Goal: Participate in discussion: Engage in conversation with other users on a specific topic

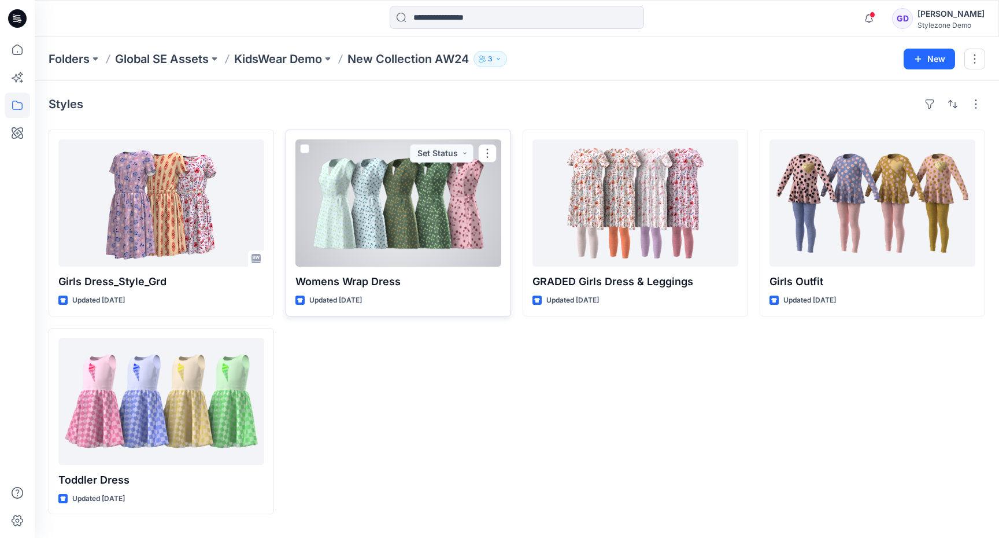
click at [419, 212] on div at bounding box center [398, 202] width 206 height 127
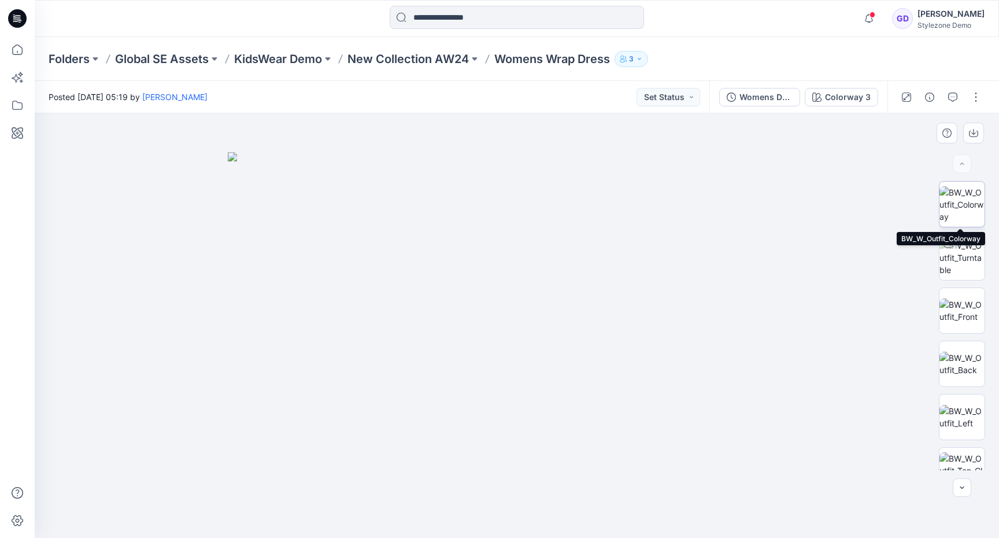
click at [959, 205] on img at bounding box center [962, 204] width 45 height 36
click at [967, 302] on img at bounding box center [962, 310] width 45 height 24
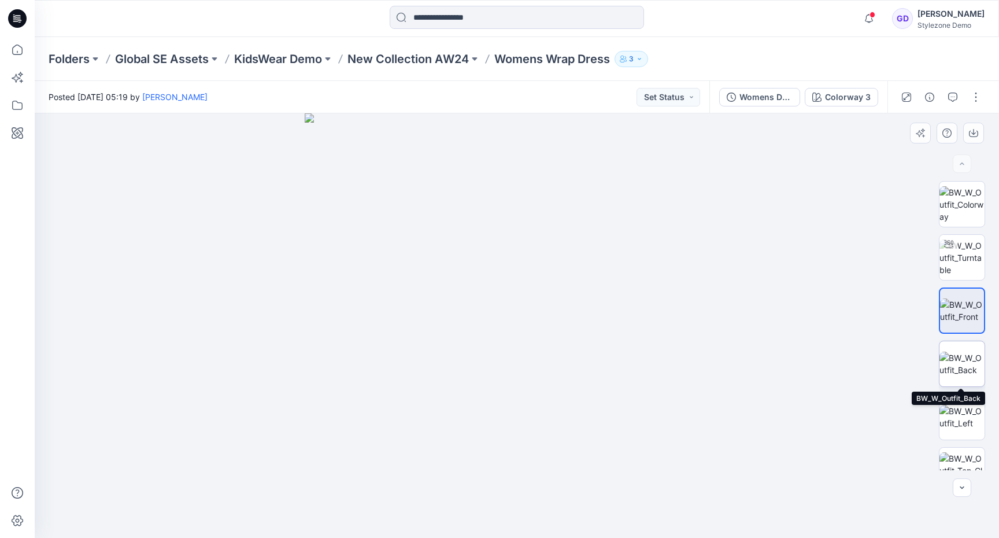
click at [974, 358] on img at bounding box center [962, 364] width 45 height 24
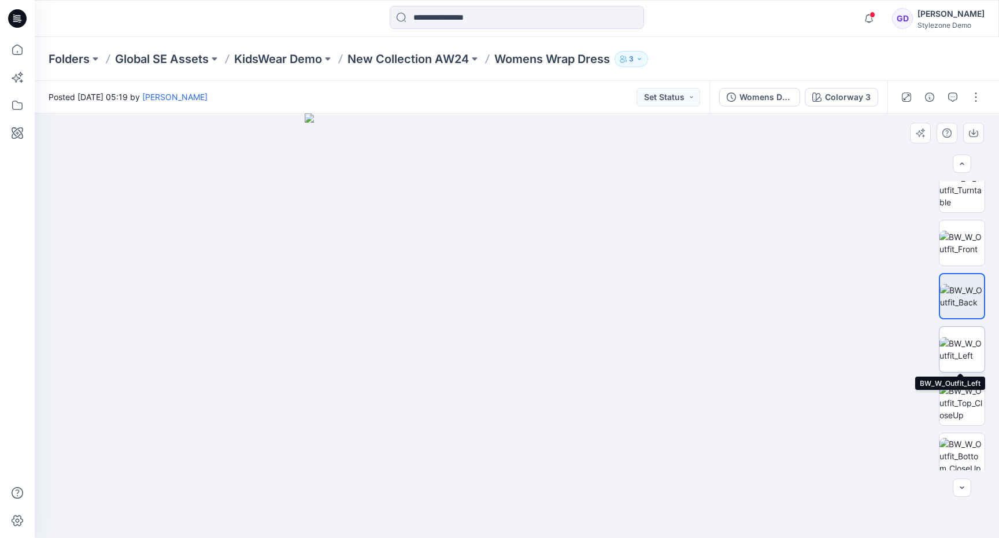
scroll to position [68, 0]
click at [963, 351] on img at bounding box center [962, 349] width 45 height 24
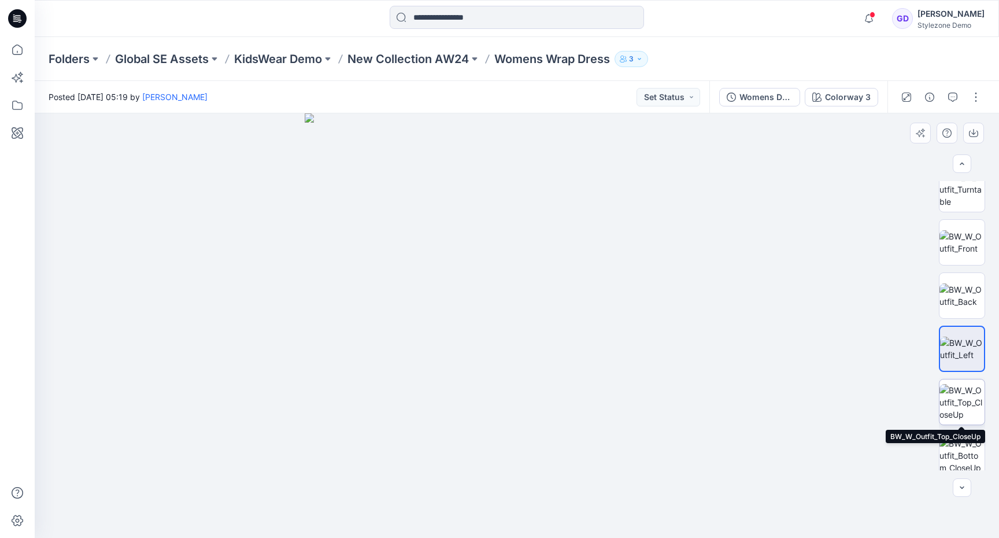
click at [971, 405] on img at bounding box center [962, 402] width 45 height 36
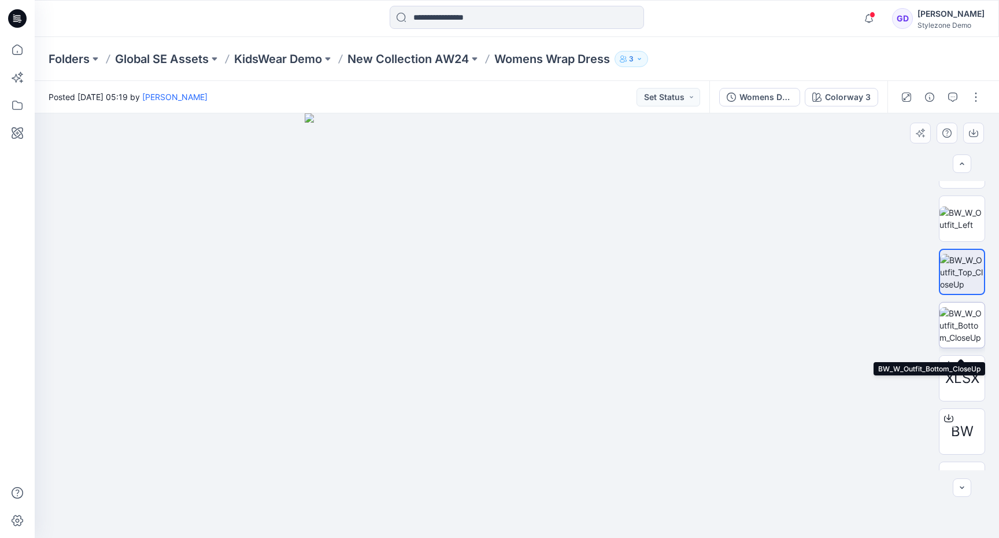
scroll to position [200, 0]
click at [961, 317] on img at bounding box center [962, 324] width 45 height 36
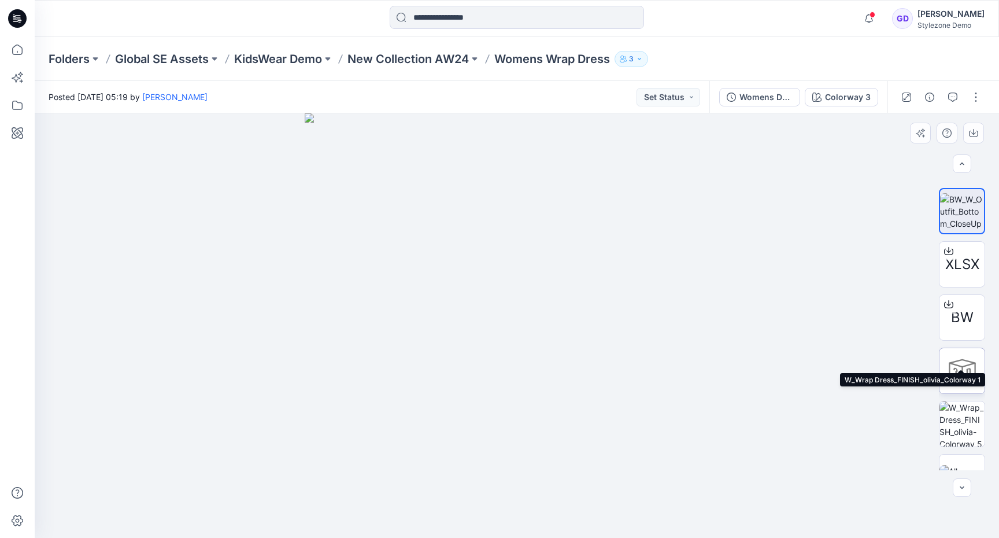
scroll to position [342, 0]
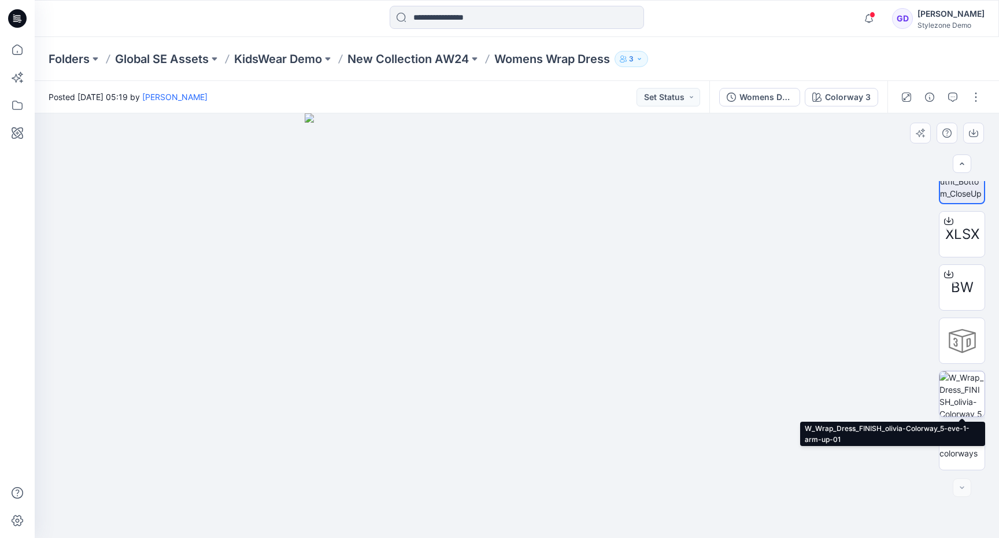
click at [971, 384] on img at bounding box center [962, 393] width 45 height 45
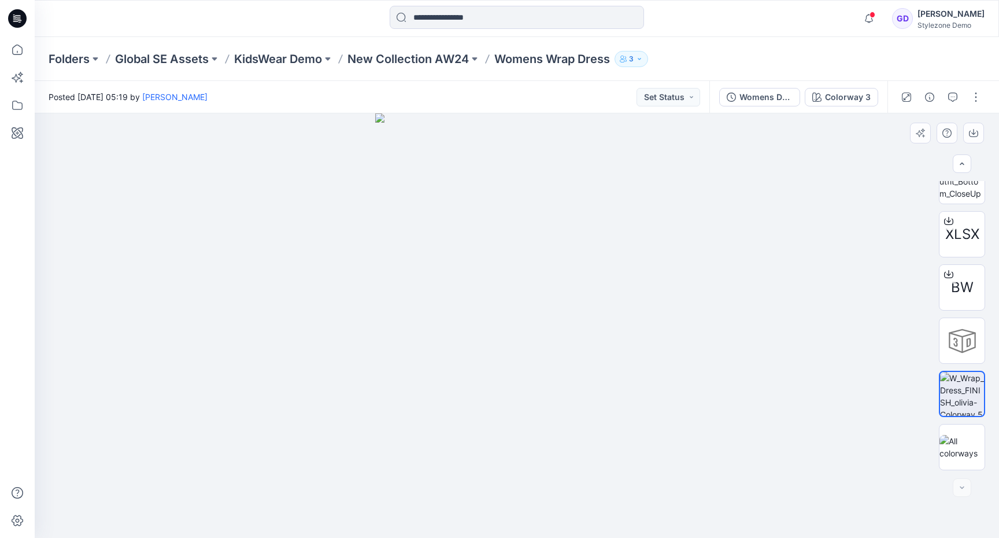
click at [818, 411] on div at bounding box center [517, 325] width 965 height 424
click at [494, 208] on img at bounding box center [516, 325] width 283 height 424
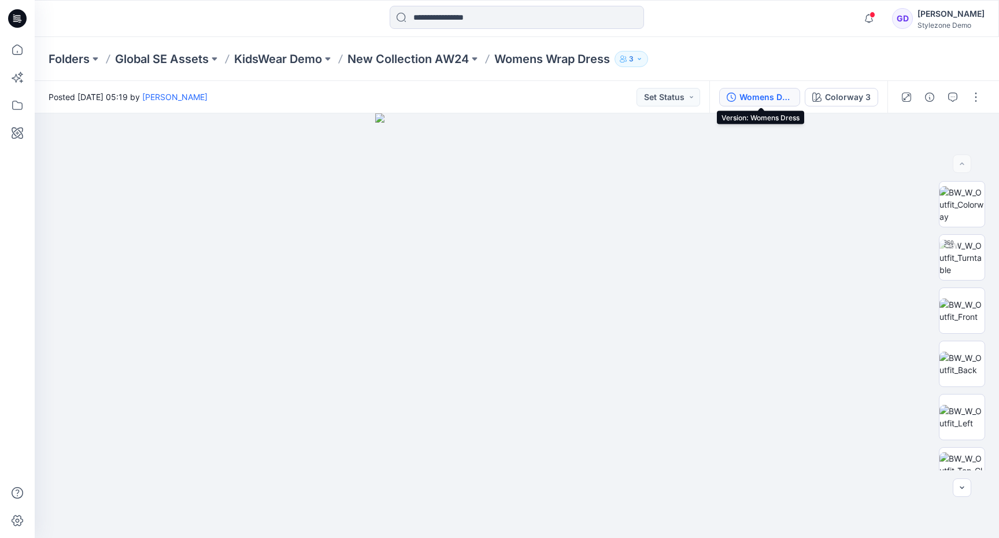
click at [756, 94] on div "Womens Dress" at bounding box center [766, 97] width 53 height 13
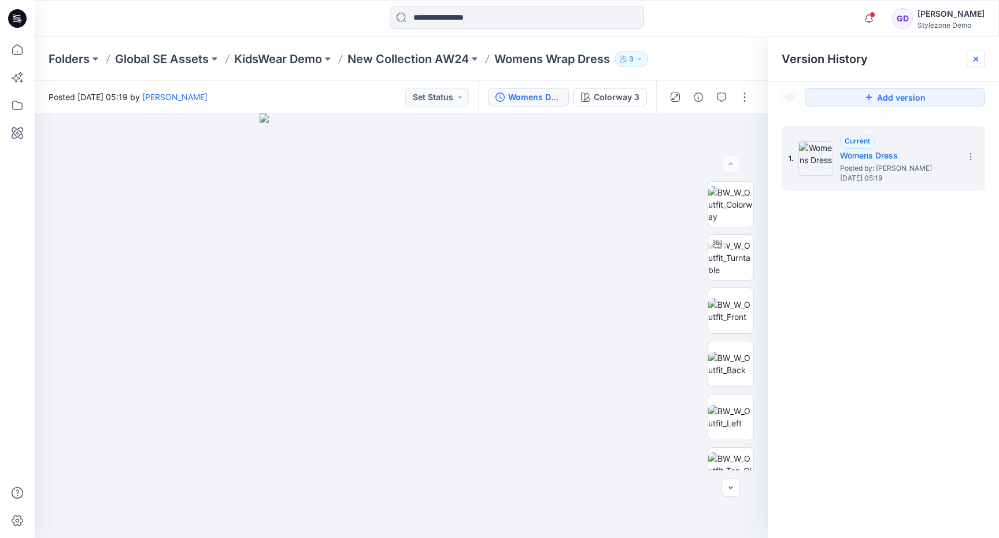
click at [976, 59] on icon at bounding box center [976, 59] width 5 height 5
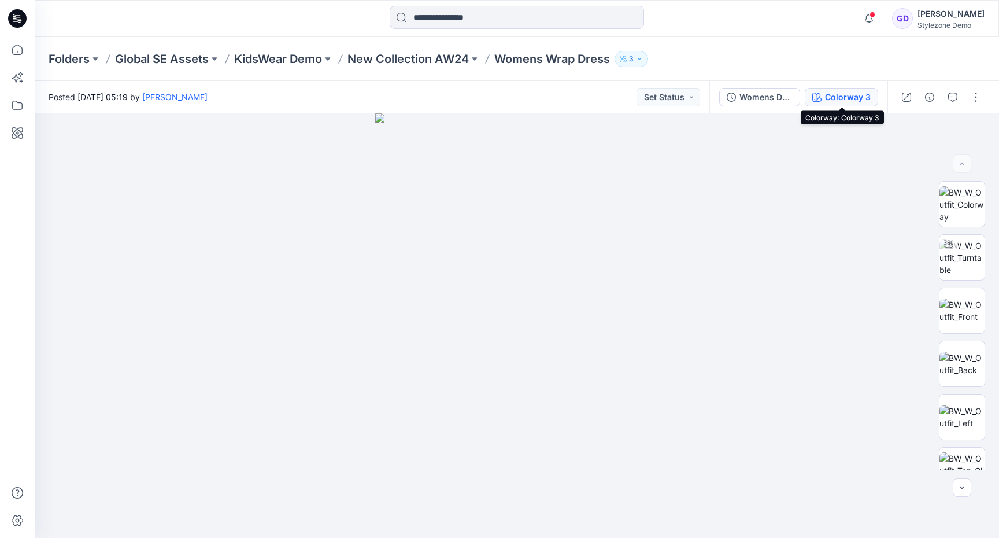
click at [856, 99] on div "Colorway 3" at bounding box center [848, 97] width 46 height 13
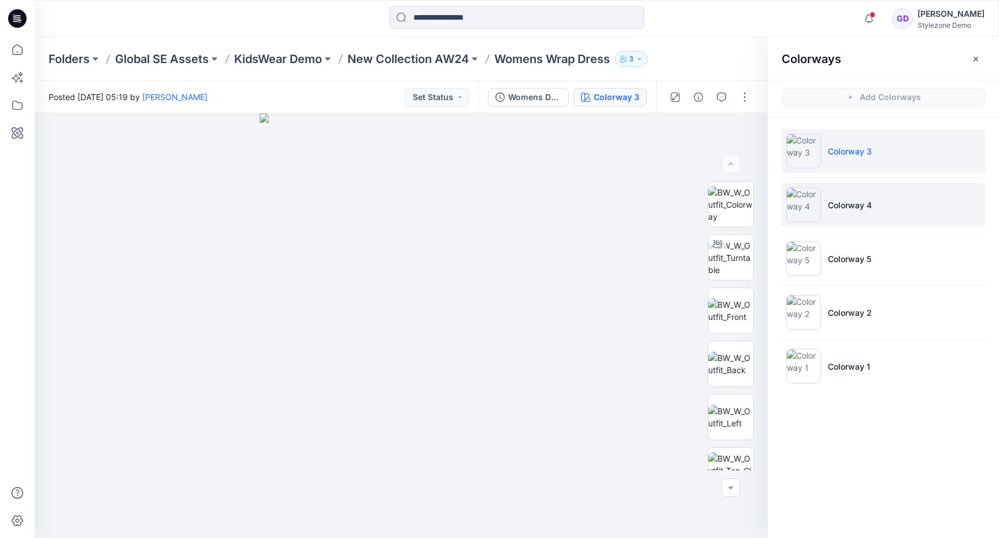
click at [838, 193] on li "Colorway 4" at bounding box center [884, 205] width 204 height 44
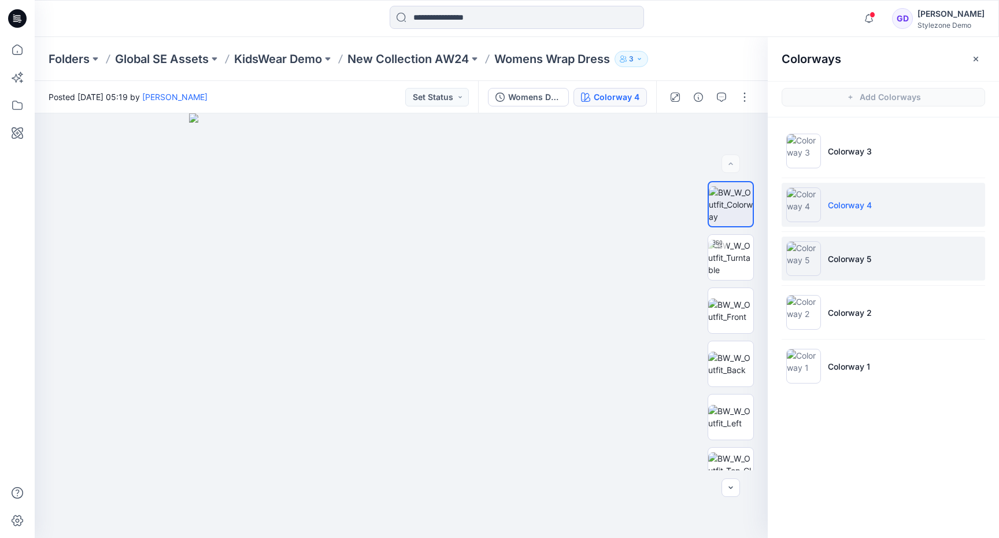
click at [849, 264] on p "Colorway 5" at bounding box center [849, 259] width 43 height 12
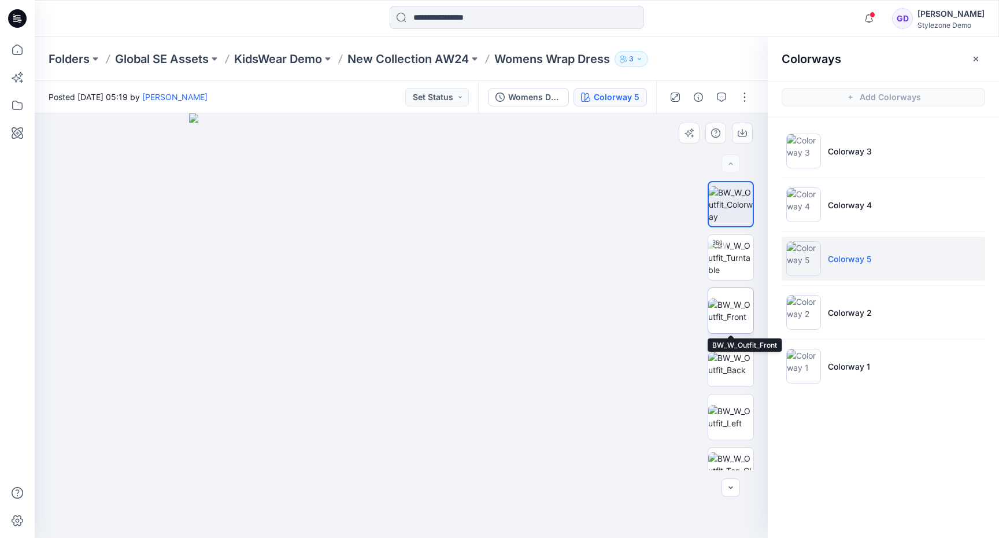
click at [748, 306] on img at bounding box center [730, 310] width 45 height 24
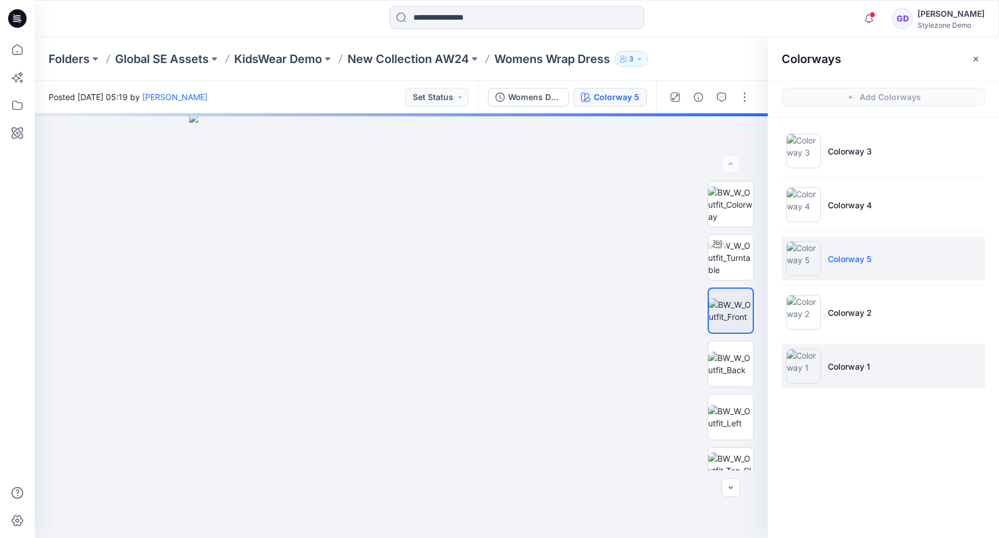
click at [817, 353] on img at bounding box center [803, 366] width 35 height 35
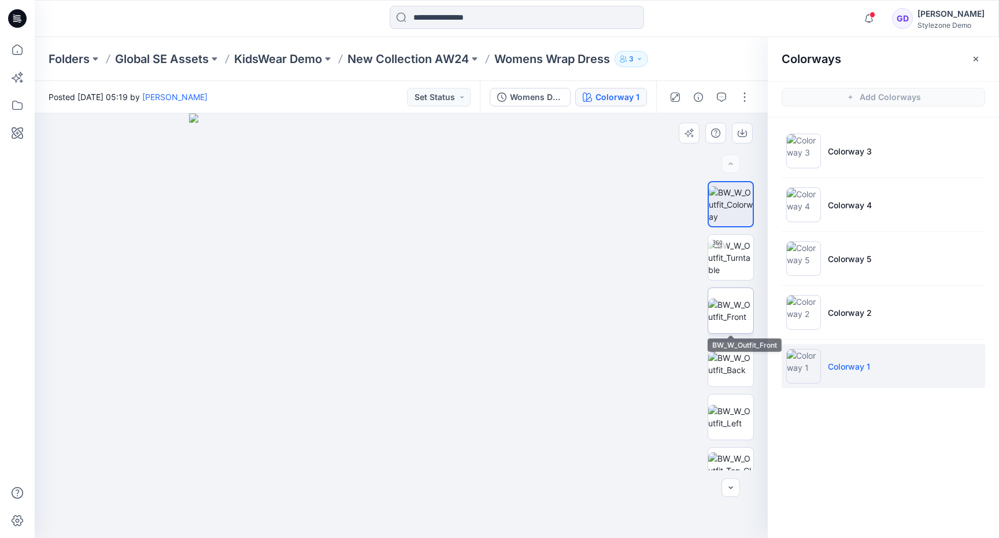
click at [716, 311] on img at bounding box center [730, 310] width 45 height 24
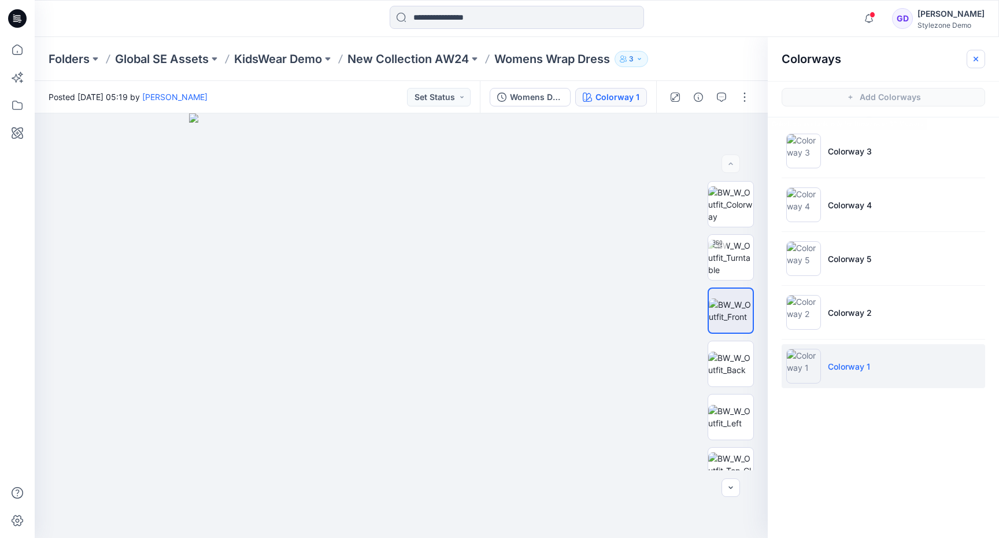
click at [978, 52] on button "button" at bounding box center [976, 59] width 19 height 19
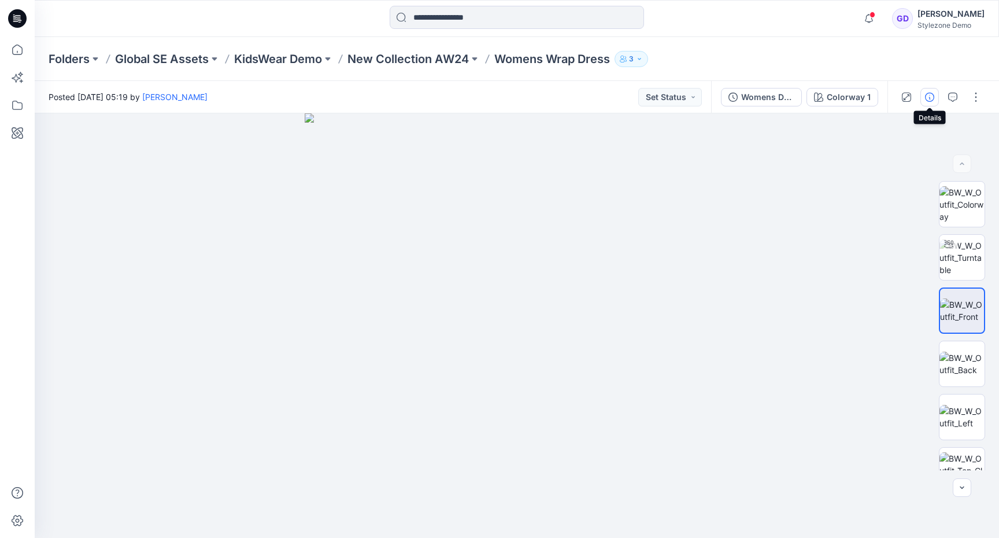
click at [936, 97] on button "button" at bounding box center [930, 97] width 19 height 19
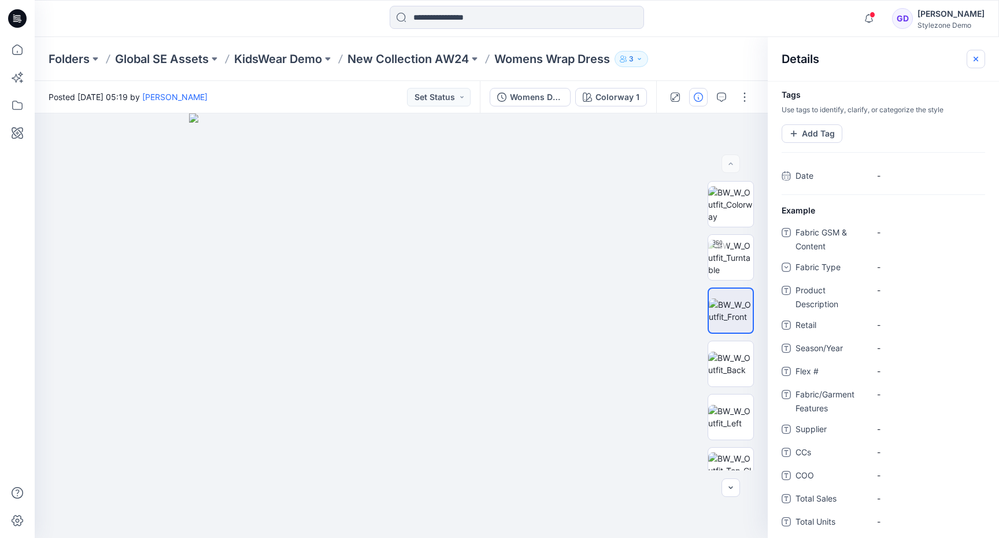
click at [976, 56] on icon "button" at bounding box center [975, 58] width 9 height 9
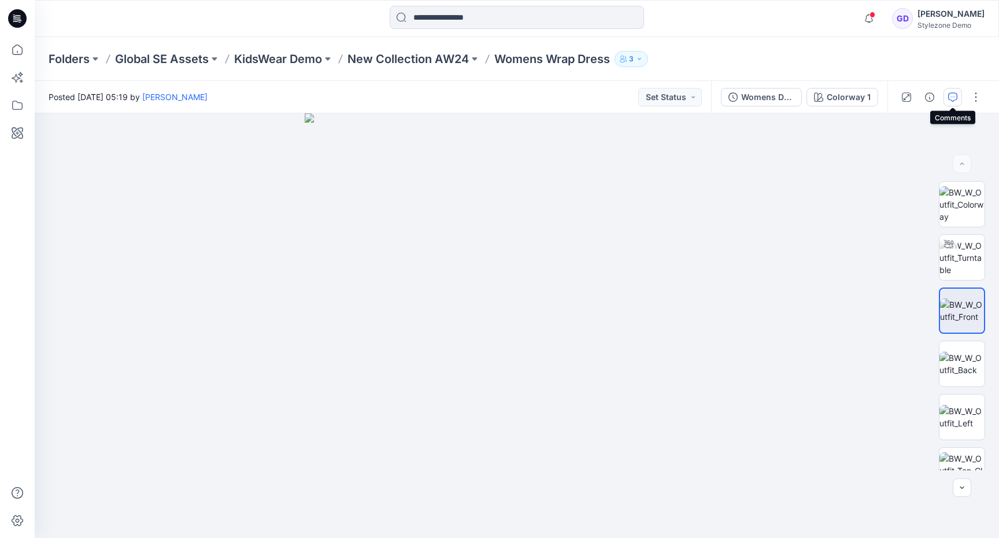
click at [951, 97] on icon "button" at bounding box center [952, 97] width 9 height 9
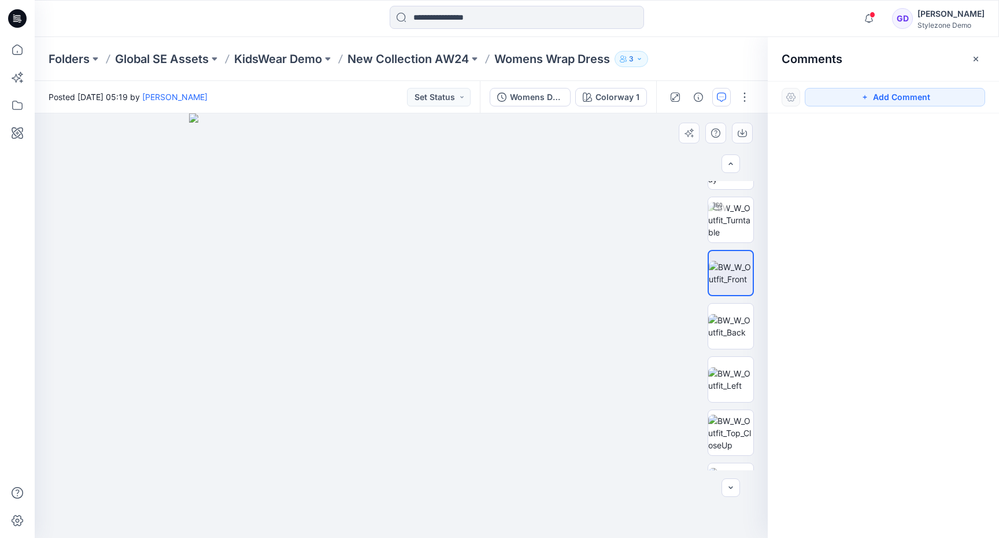
scroll to position [37, 0]
click at [736, 434] on img at bounding box center [730, 433] width 45 height 36
click at [859, 93] on button "Add Comment" at bounding box center [895, 97] width 180 height 19
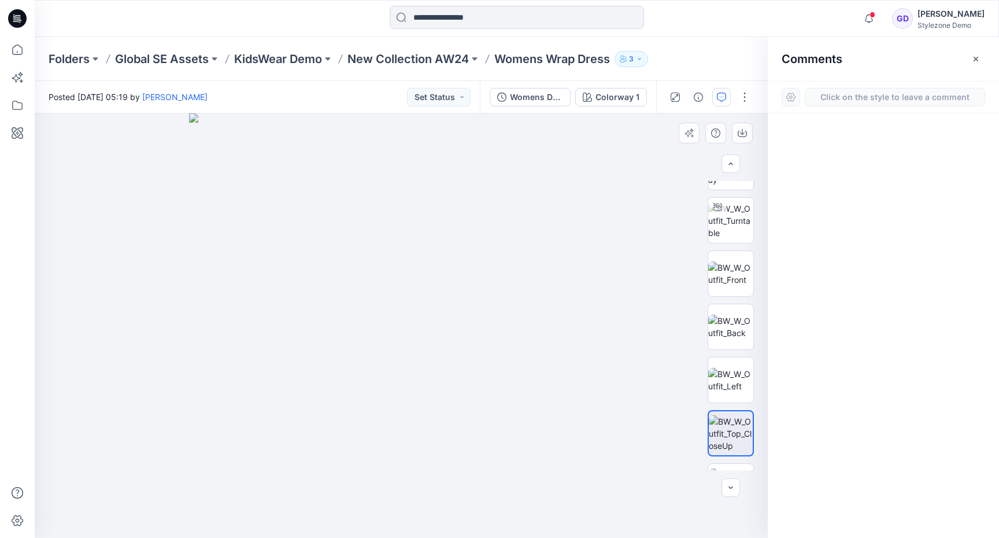
click at [457, 268] on div "1" at bounding box center [401, 325] width 733 height 424
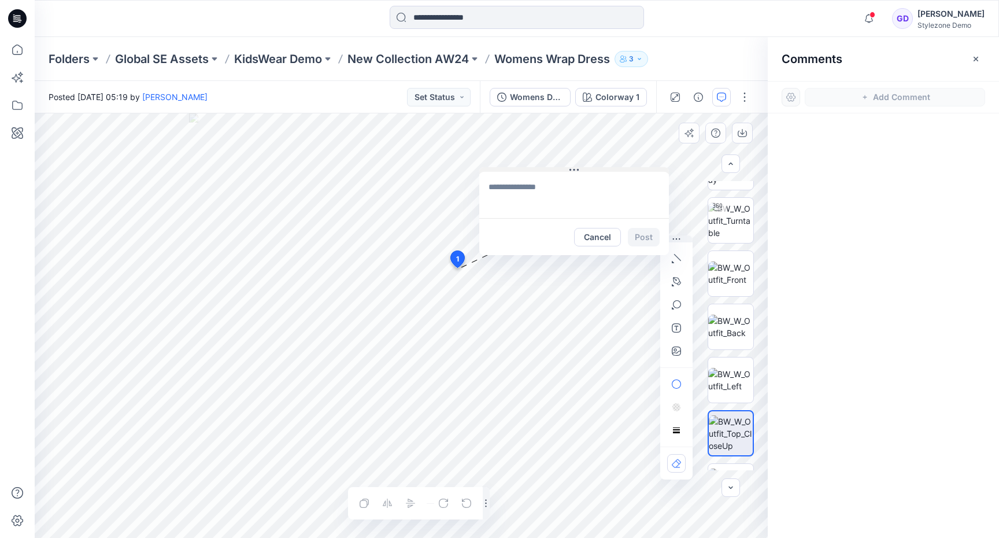
drag, startPoint x: 488, startPoint y: 276, endPoint x: 529, endPoint y: 152, distance: 130.8
click at [529, 167] on button at bounding box center [574, 170] width 190 height 7
click at [530, 178] on textarea at bounding box center [575, 177] width 190 height 46
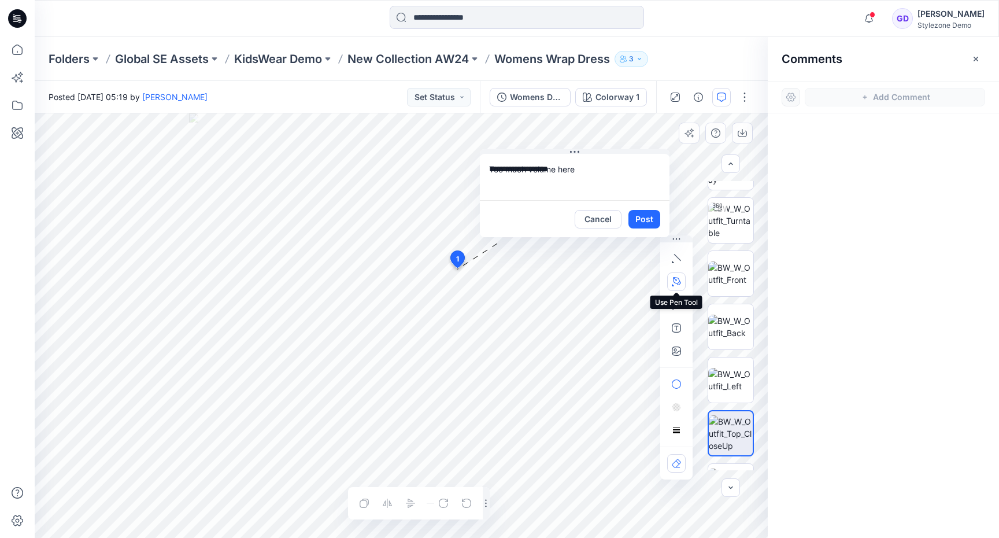
type textarea "**********"
click at [680, 283] on icon "button" at bounding box center [677, 281] width 8 height 8
drag, startPoint x: 444, startPoint y: 273, endPoint x: 455, endPoint y: 301, distance: 29.9
click at [455, 301] on icon "Layer 1" at bounding box center [401, 325] width 733 height 424
click at [445, 365] on icon "Layer 1" at bounding box center [401, 325] width 733 height 424
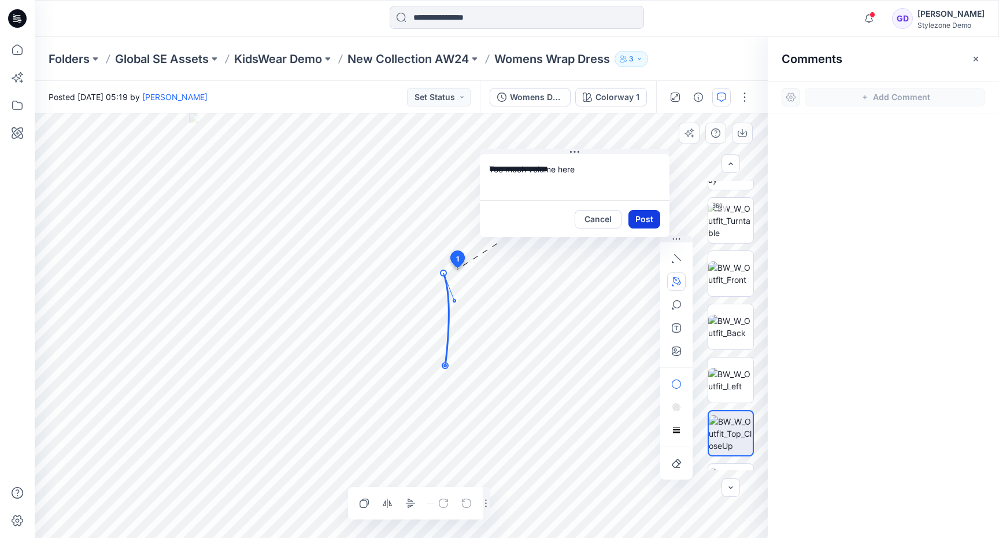
click at [649, 219] on button "Post" at bounding box center [645, 219] width 32 height 19
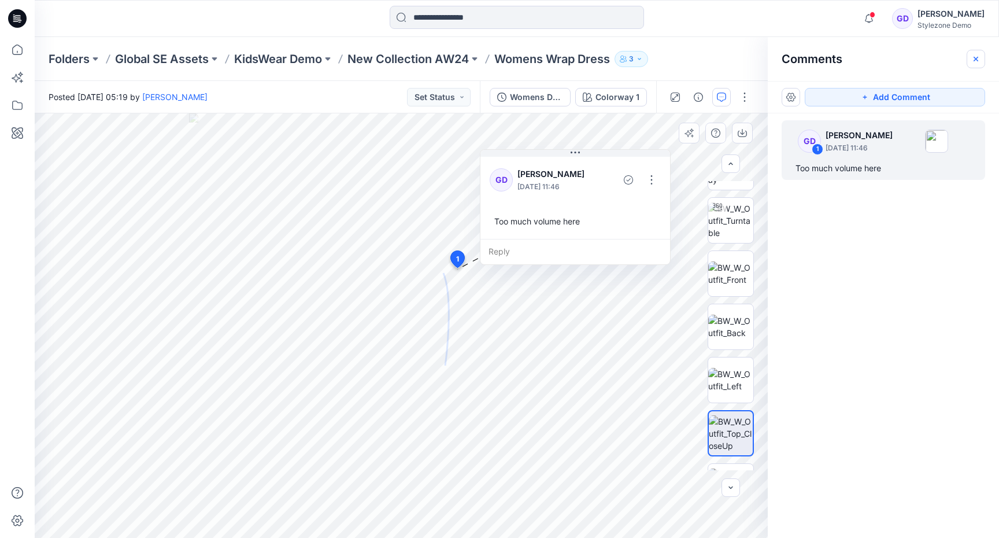
click at [971, 60] on icon "button" at bounding box center [975, 58] width 9 height 9
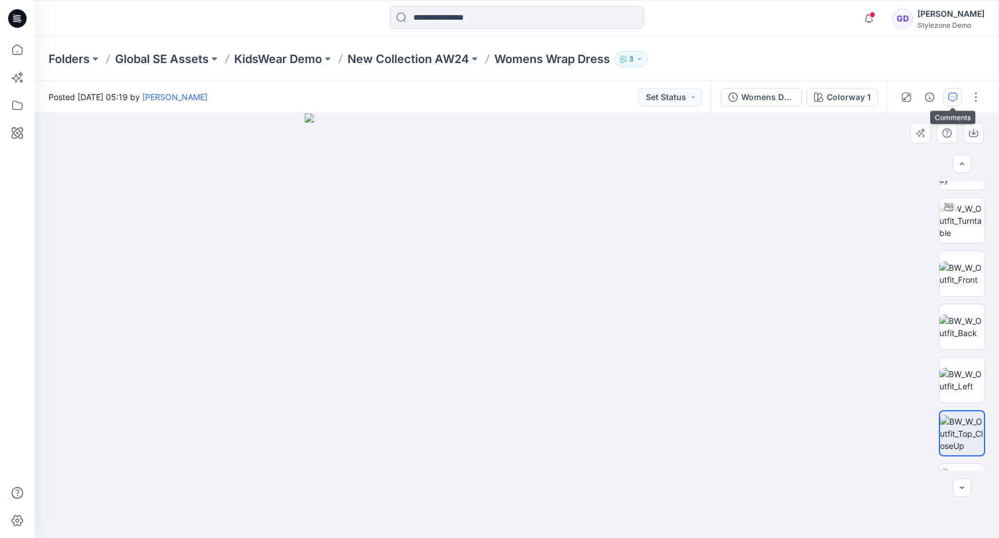
click at [946, 102] on button "button" at bounding box center [953, 97] width 19 height 19
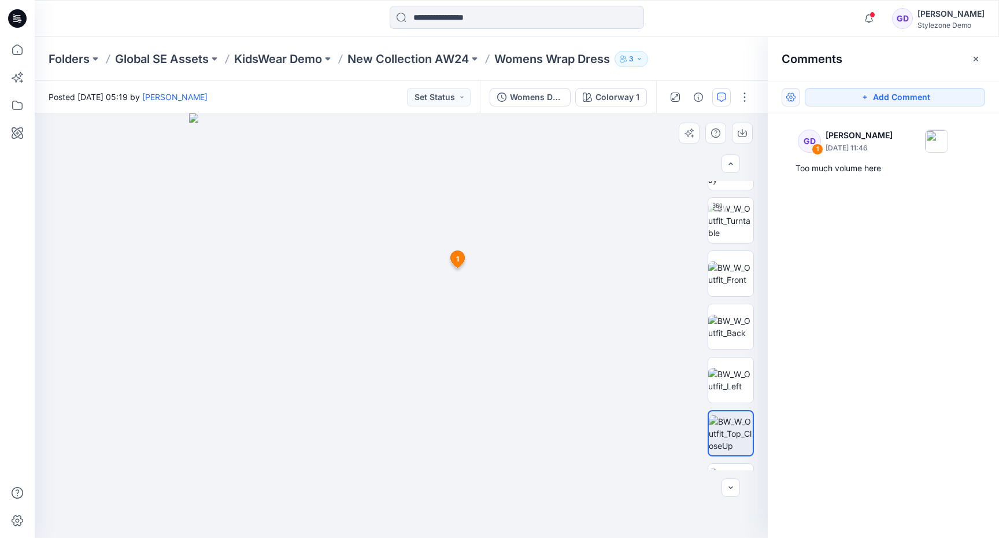
click at [786, 105] on button "button" at bounding box center [791, 97] width 19 height 19
click at [786, 97] on button "button" at bounding box center [791, 97] width 19 height 19
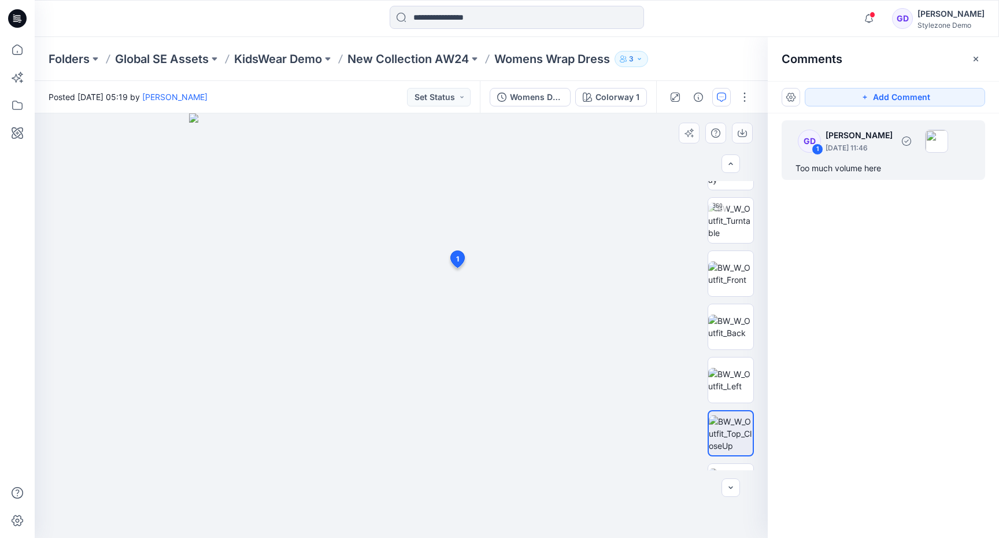
click at [843, 144] on p "August 12, 2025 11:46" at bounding box center [859, 148] width 67 height 12
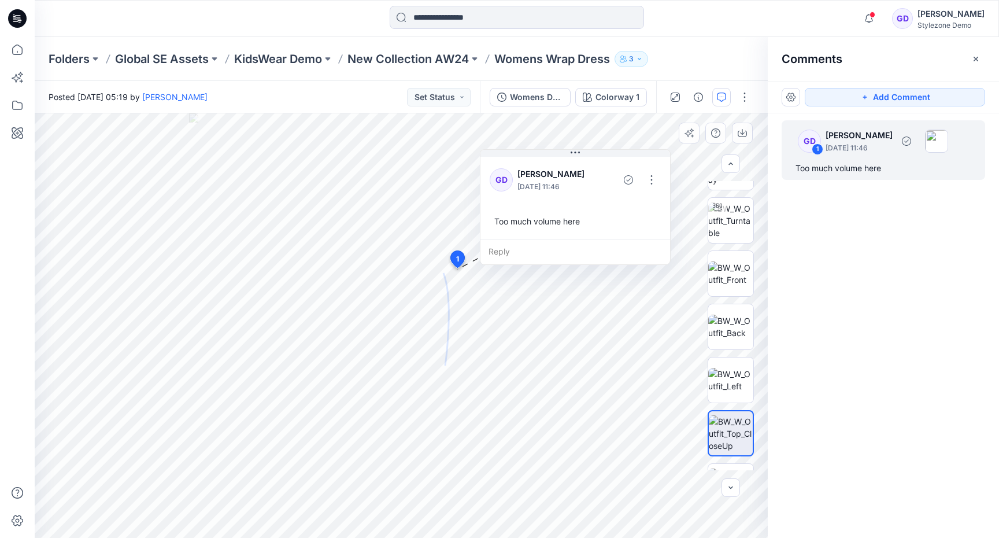
click at [893, 134] on p "[PERSON_NAME]" at bounding box center [859, 135] width 67 height 14
click at [900, 104] on button "Add Comment" at bounding box center [895, 97] width 180 height 19
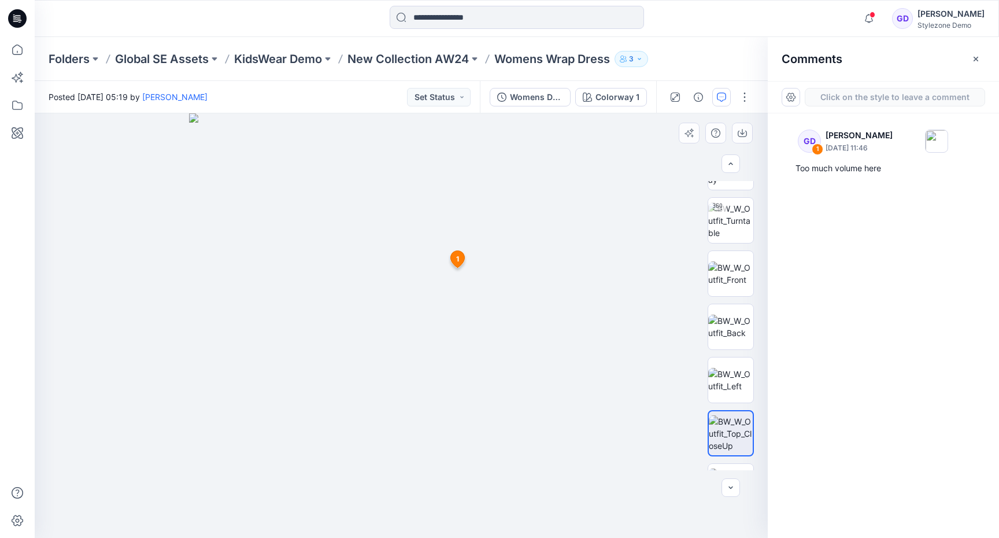
click at [362, 375] on div "2 1 GD Gregory Dodd August 12, 2025 11:46 Too much volume here Reply" at bounding box center [401, 325] width 733 height 424
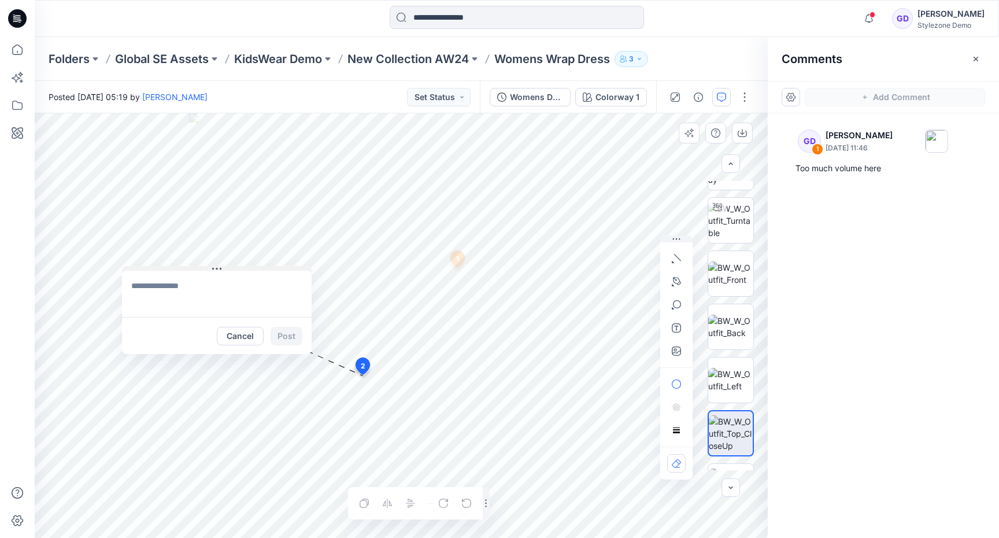
drag, startPoint x: 408, startPoint y: 381, endPoint x: 183, endPoint y: 257, distance: 257.0
click at [183, 266] on button at bounding box center [217, 269] width 190 height 7
click at [198, 286] on textarea at bounding box center [215, 284] width 190 height 46
type textarea "**********"
click at [677, 277] on icon "button" at bounding box center [677, 281] width 8 height 8
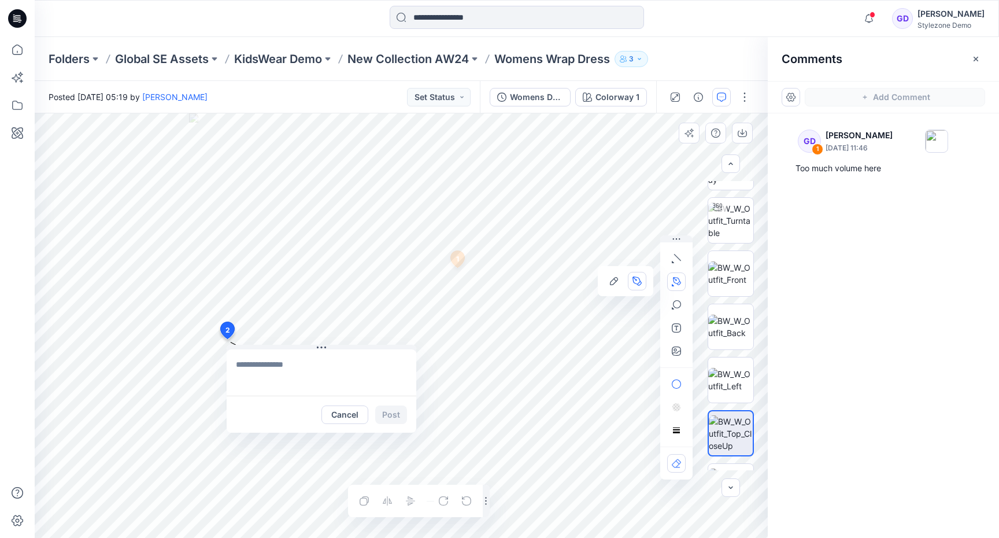
drag, startPoint x: 355, startPoint y: 363, endPoint x: 128, endPoint y: 283, distance: 240.7
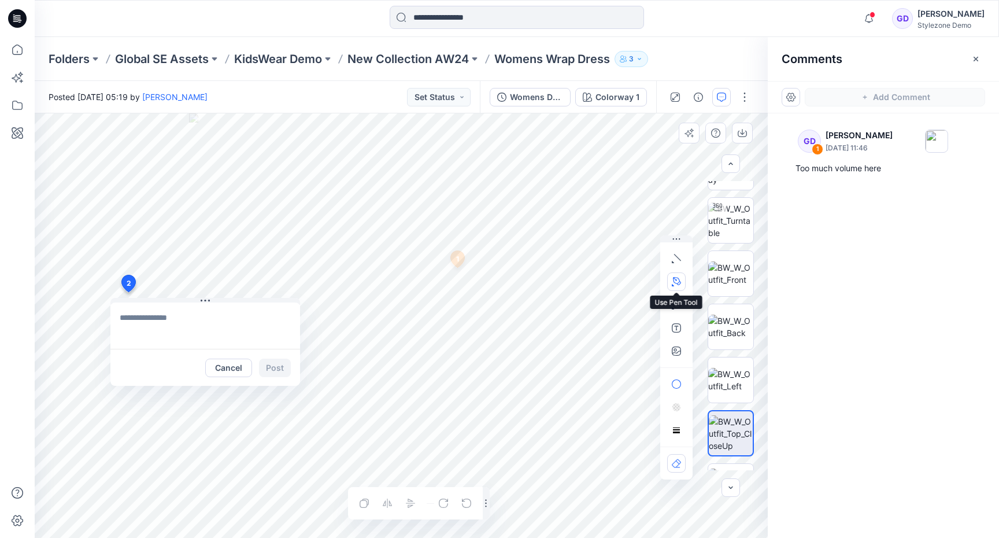
click at [668, 284] on button "button" at bounding box center [676, 281] width 19 height 19
drag, startPoint x: 456, startPoint y: 364, endPoint x: 423, endPoint y: 374, distance: 34.4
click at [423, 374] on icon "Layer 1" at bounding box center [401, 325] width 733 height 424
drag, startPoint x: 354, startPoint y: 365, endPoint x: 402, endPoint y: 378, distance: 48.9
click at [402, 378] on icon "Layer 1" at bounding box center [401, 325] width 733 height 424
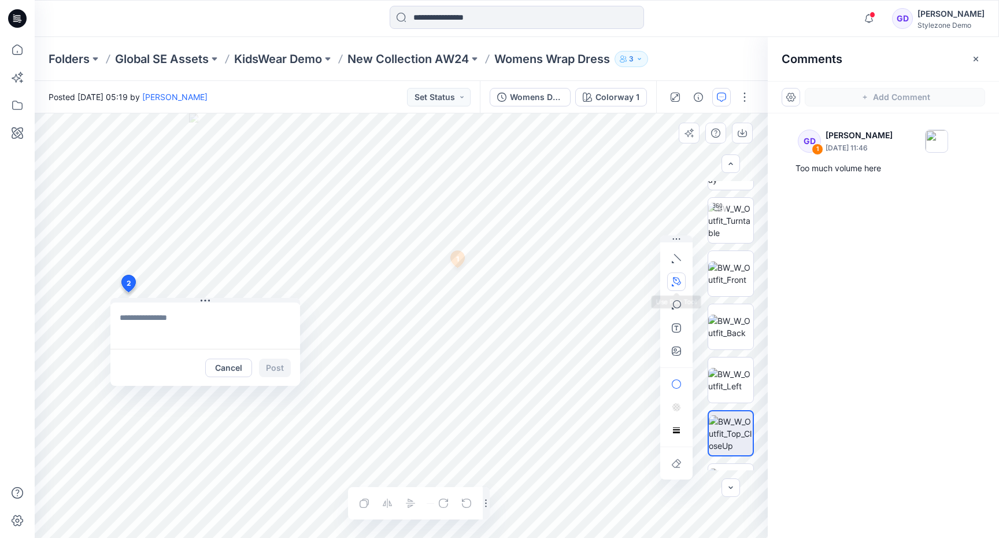
click at [675, 282] on icon "button" at bounding box center [676, 281] width 9 height 9
drag, startPoint x: 356, startPoint y: 363, endPoint x: 411, endPoint y: 395, distance: 63.5
click at [411, 395] on icon "Layer 1" at bounding box center [401, 325] width 733 height 424
click at [457, 363] on icon "Layer 1" at bounding box center [401, 325] width 733 height 424
click at [217, 328] on textarea at bounding box center [205, 325] width 190 height 46
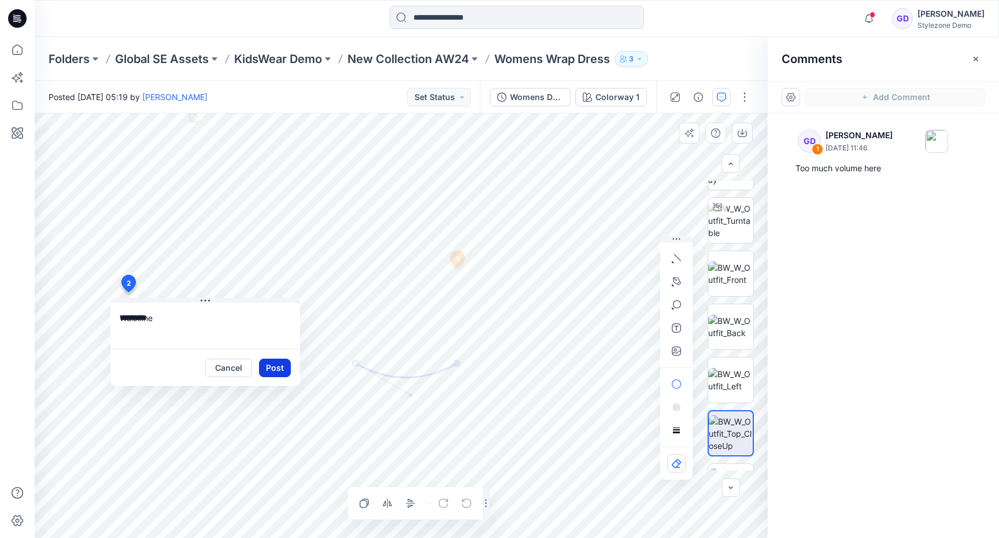
type textarea "*********"
click at [267, 366] on button "Post" at bounding box center [275, 368] width 32 height 19
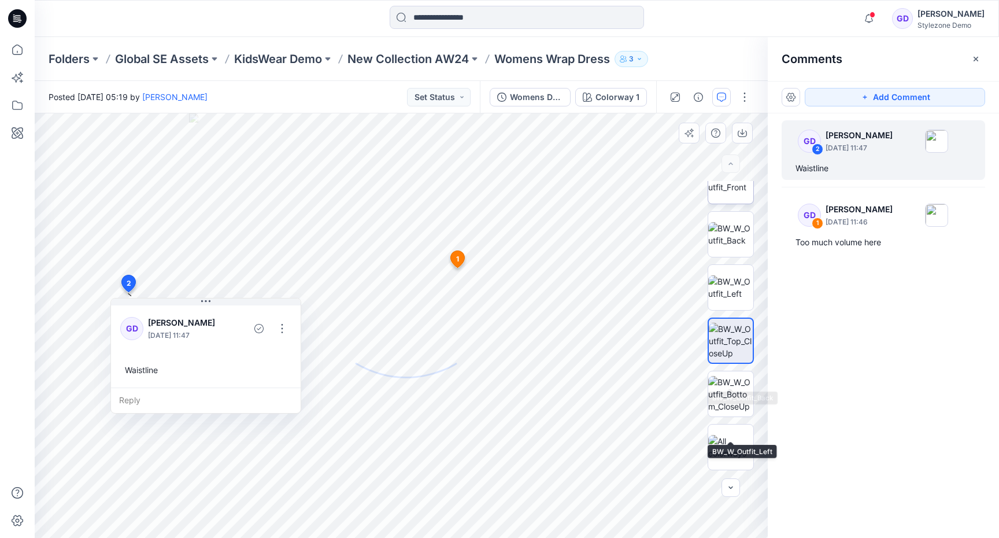
scroll to position [0, 0]
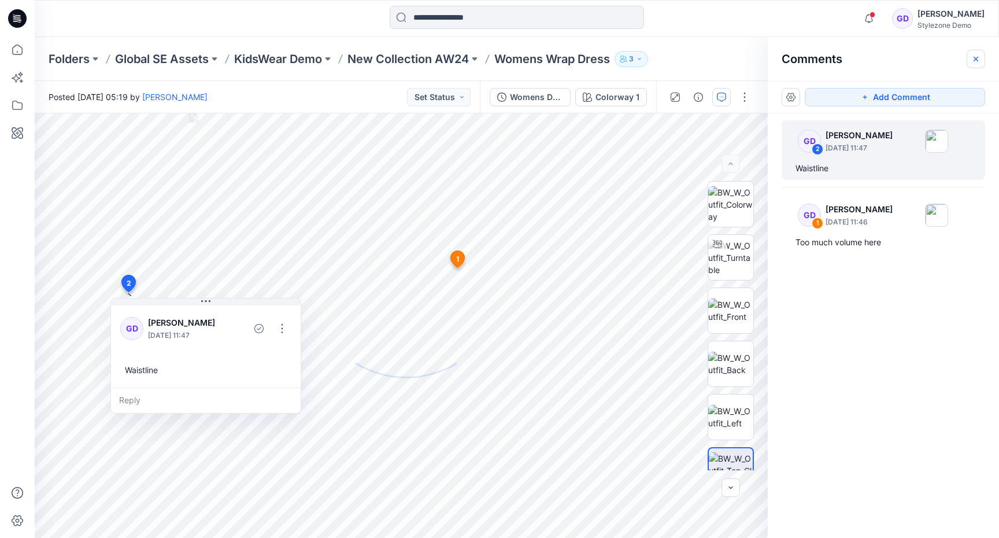
click at [972, 53] on button "button" at bounding box center [976, 59] width 19 height 19
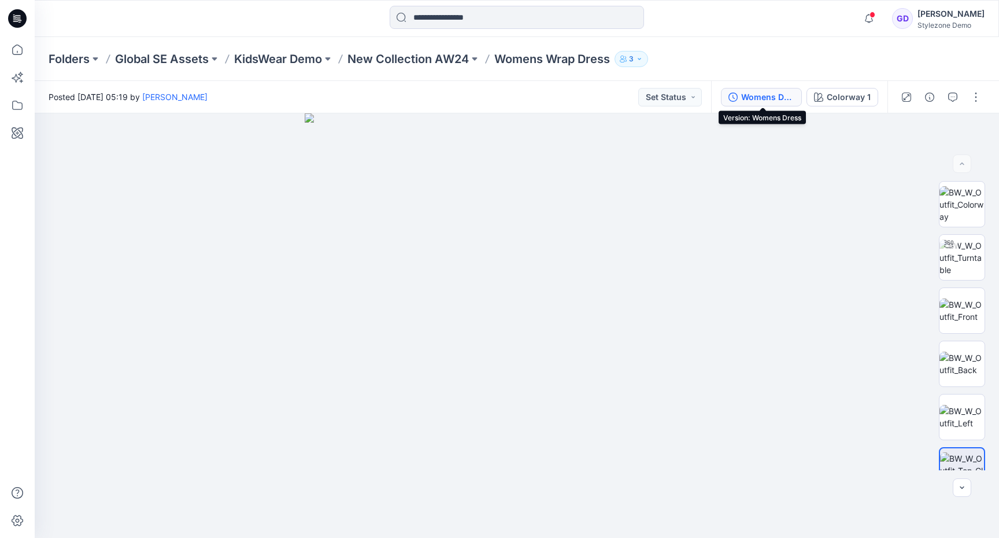
click at [784, 98] on div "Womens Dress" at bounding box center [767, 97] width 53 height 13
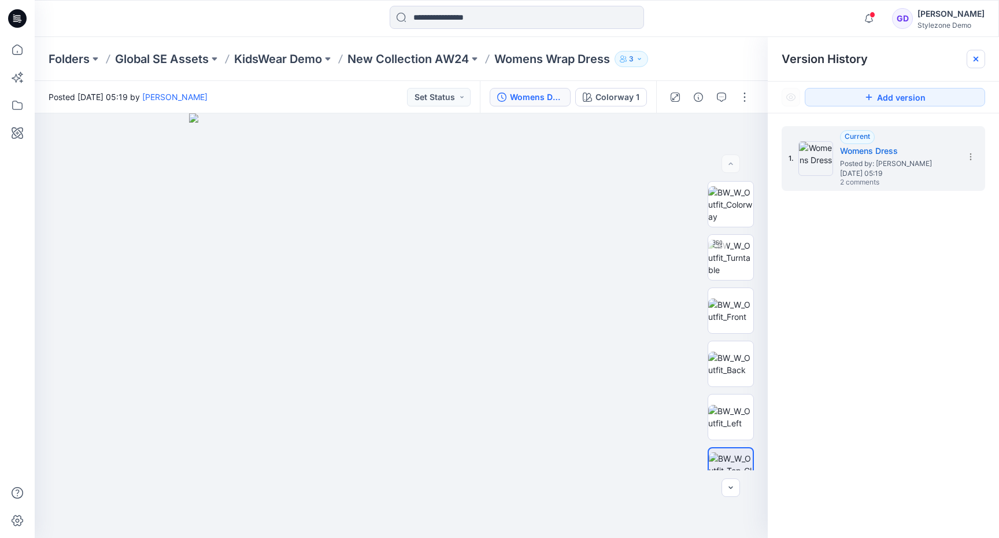
click at [981, 50] on div at bounding box center [976, 59] width 19 height 19
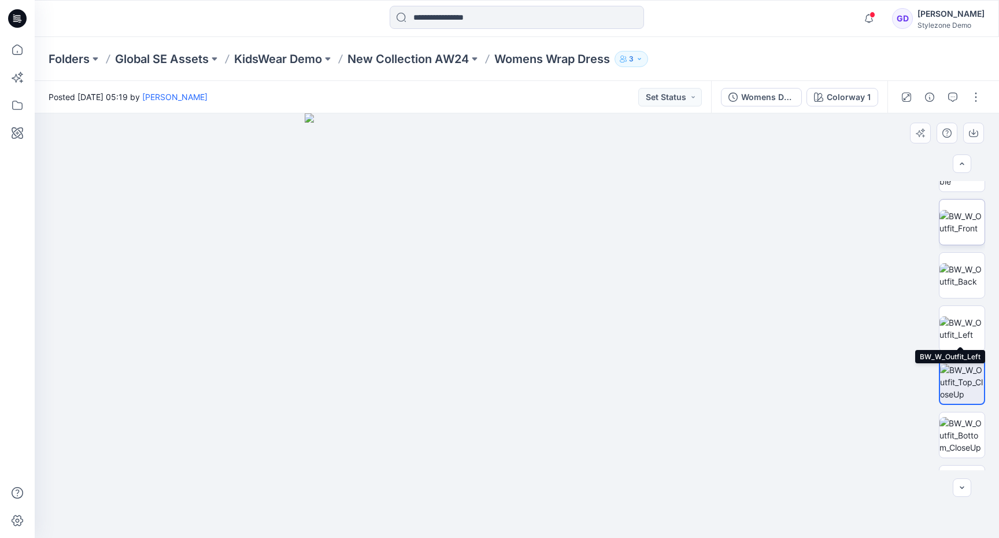
scroll to position [130, 0]
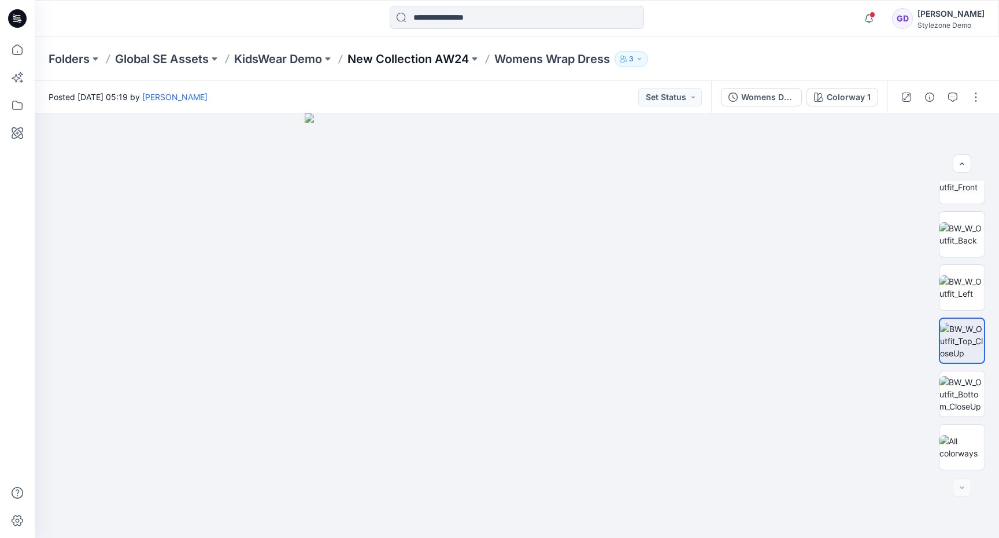
click at [441, 57] on p "New Collection AW24" at bounding box center [408, 59] width 121 height 16
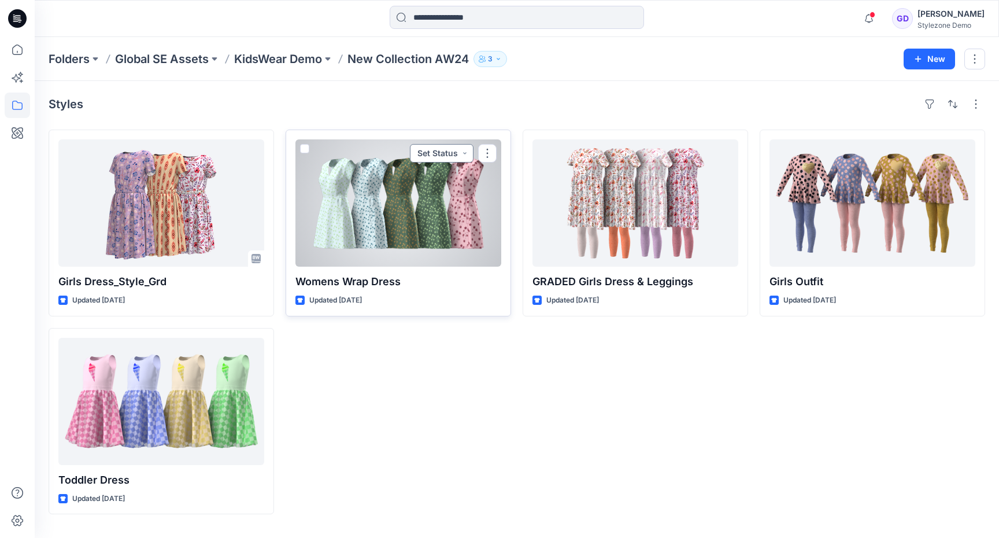
click at [463, 152] on button "Set Status" at bounding box center [442, 153] width 64 height 19
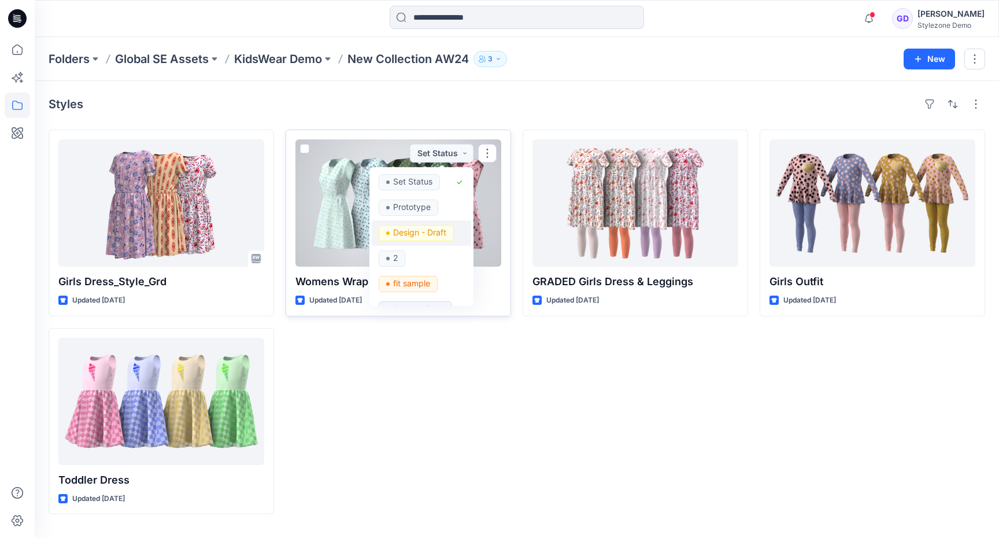
scroll to position [42, 0]
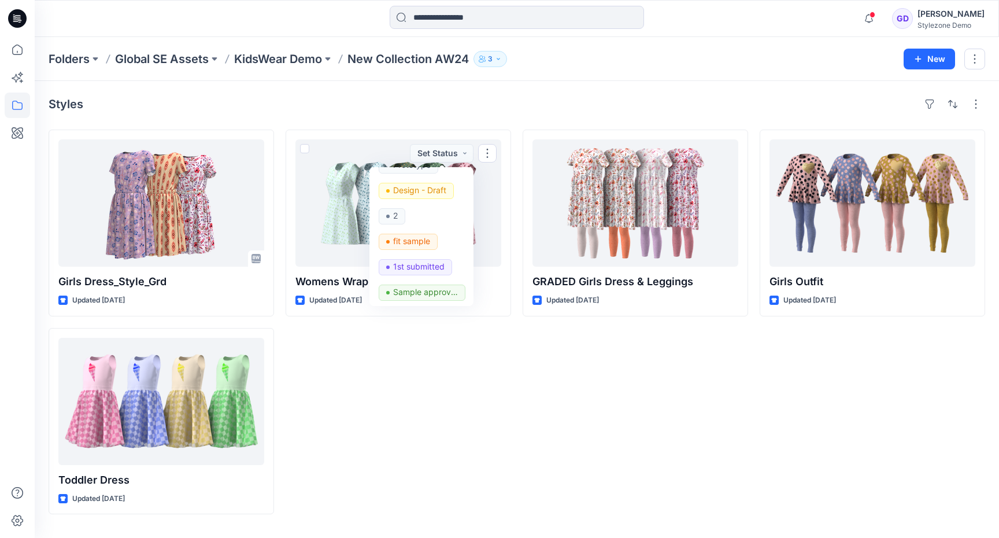
click at [580, 404] on div "GRADED Girls Dress & Leggings Updated 6 days ago" at bounding box center [636, 322] width 226 height 385
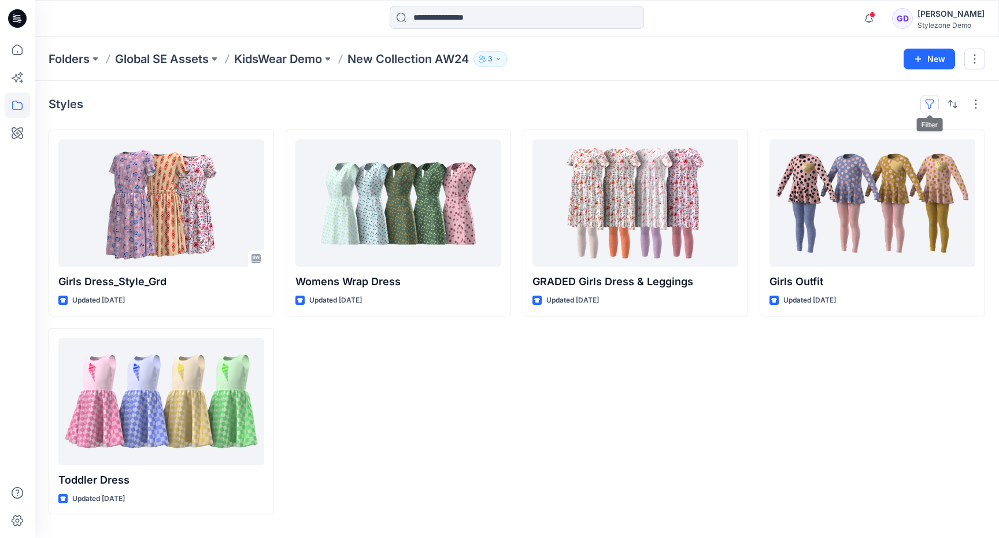
click at [930, 97] on button "button" at bounding box center [930, 104] width 19 height 19
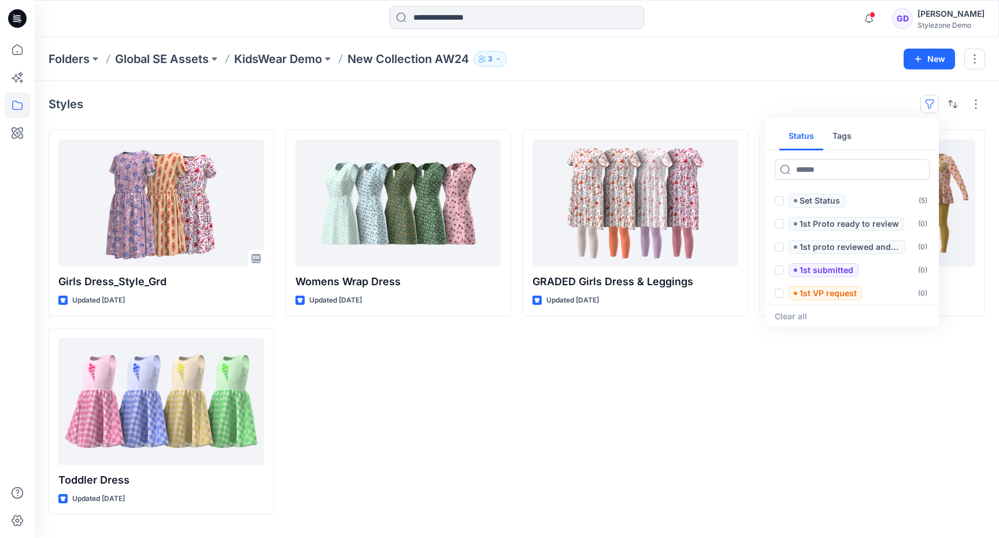
click at [929, 103] on button "button" at bounding box center [930, 104] width 19 height 19
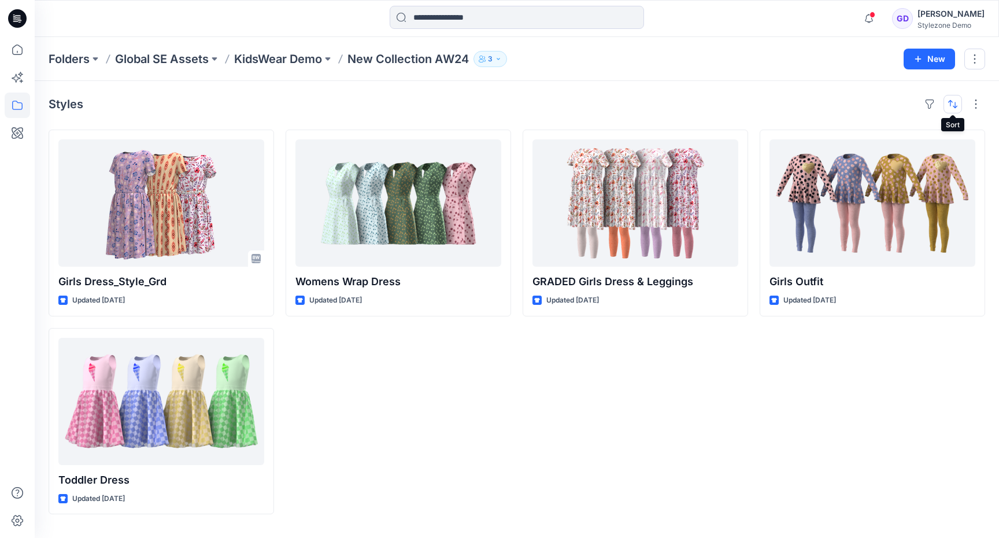
click at [954, 107] on button "button" at bounding box center [953, 104] width 19 height 19
click at [954, 106] on button "button" at bounding box center [953, 104] width 19 height 19
click at [976, 105] on button "button" at bounding box center [976, 104] width 19 height 19
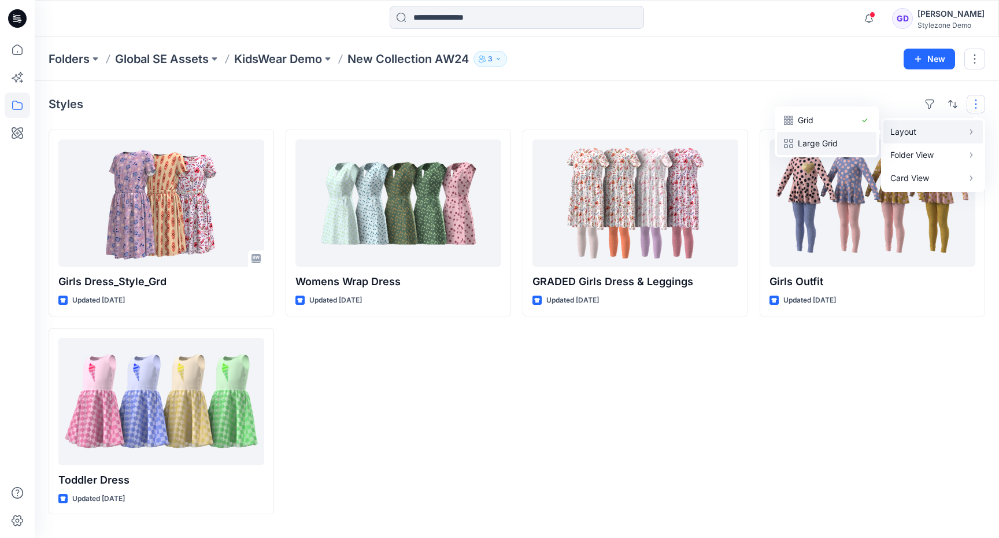
click at [829, 150] on p "Large Grid" at bounding box center [827, 143] width 58 height 14
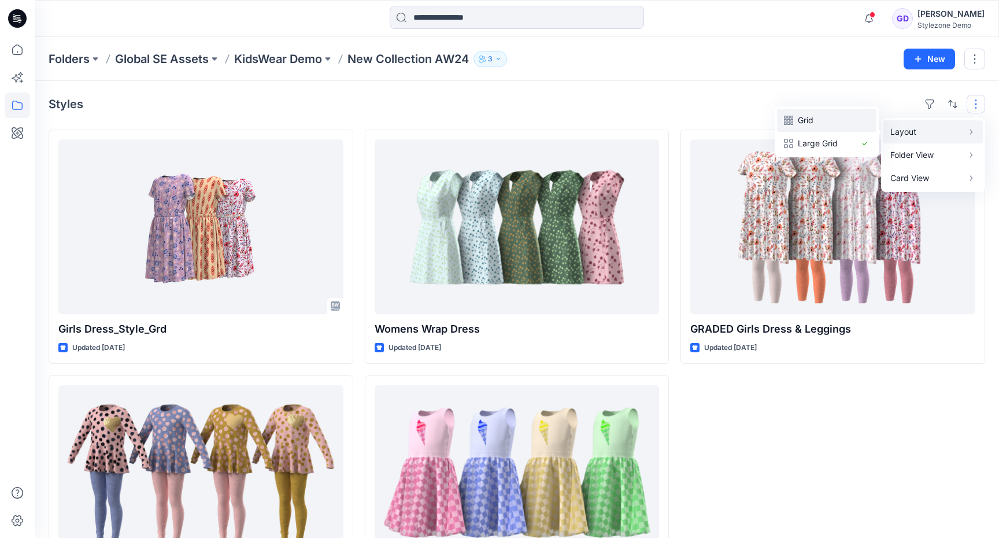
click at [843, 123] on p "Grid" at bounding box center [827, 120] width 58 height 14
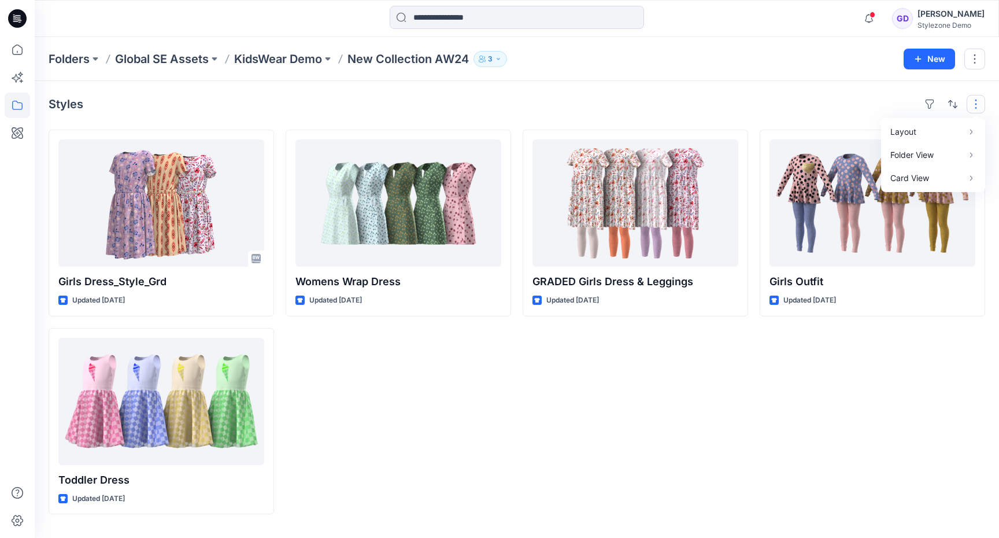
click at [635, 352] on div "GRADED Girls Dress & Leggings Updated 6 days ago" at bounding box center [636, 322] width 226 height 385
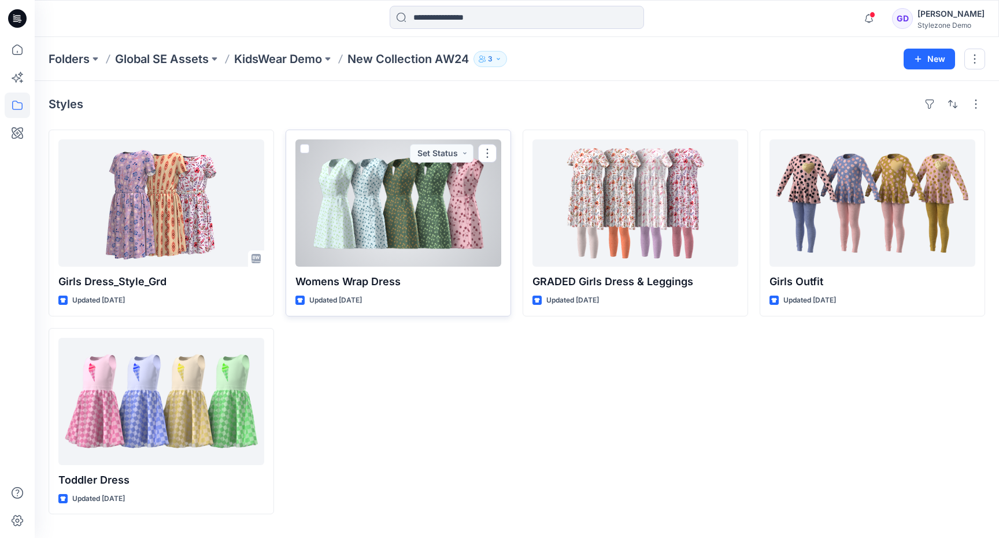
click at [391, 223] on div at bounding box center [398, 202] width 206 height 127
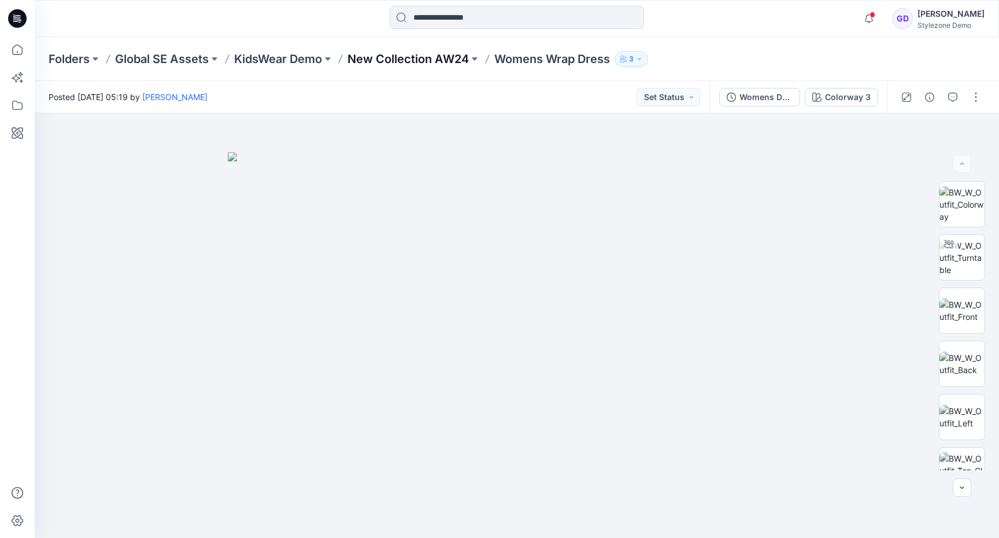
click at [424, 58] on p "New Collection AW24" at bounding box center [408, 59] width 121 height 16
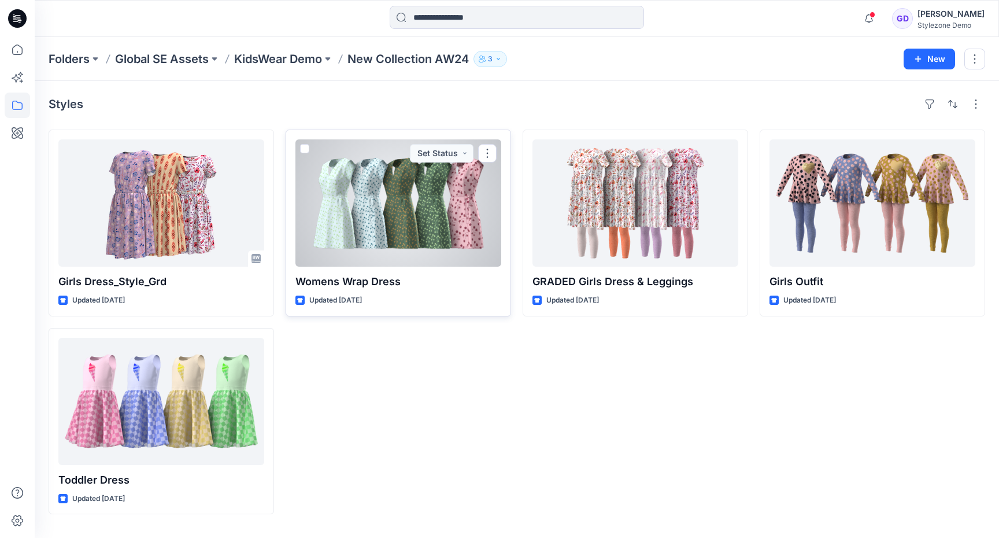
click at [415, 209] on div at bounding box center [398, 202] width 206 height 127
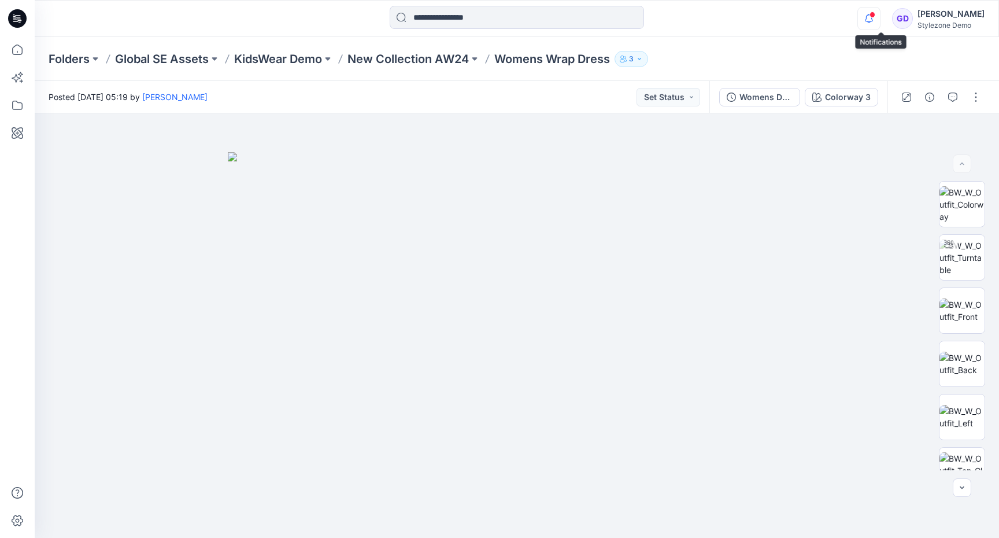
click at [880, 18] on icon "button" at bounding box center [869, 18] width 22 height 23
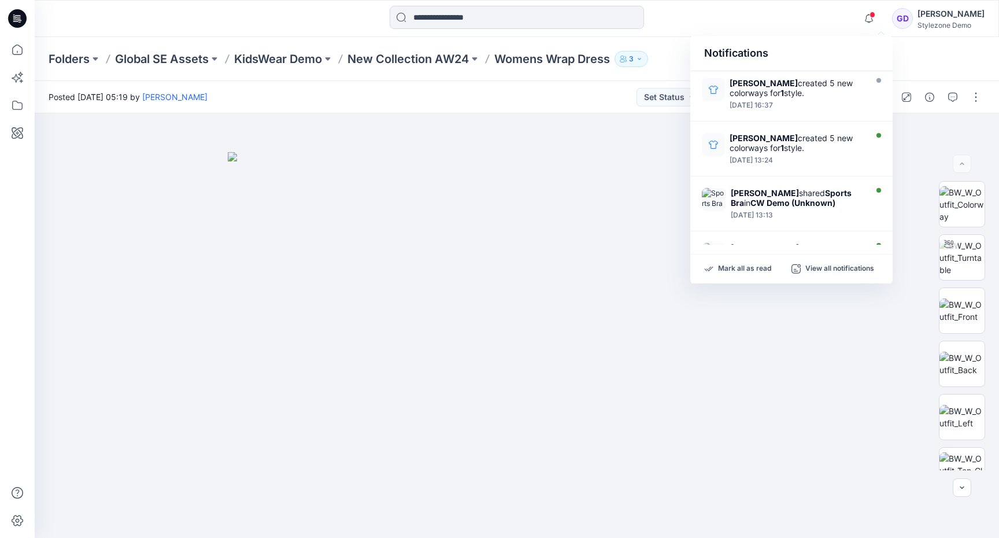
click at [789, 29] on div "Notifications Savio Thomas created 5 new colorways for 1 style. Thursday, Augus…" at bounding box center [517, 18] width 964 height 25
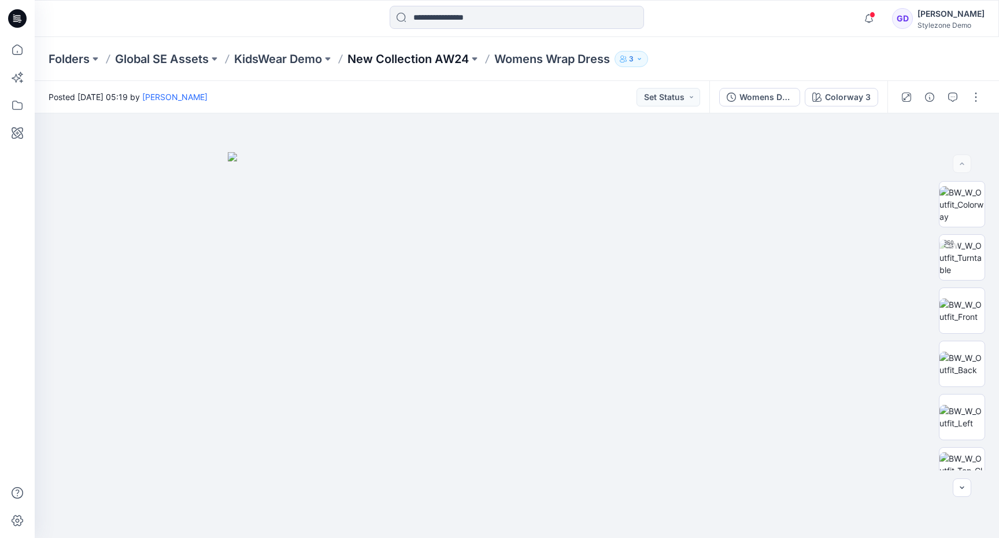
click at [424, 57] on p "New Collection AW24" at bounding box center [408, 59] width 121 height 16
